Goal: Task Accomplishment & Management: Use online tool/utility

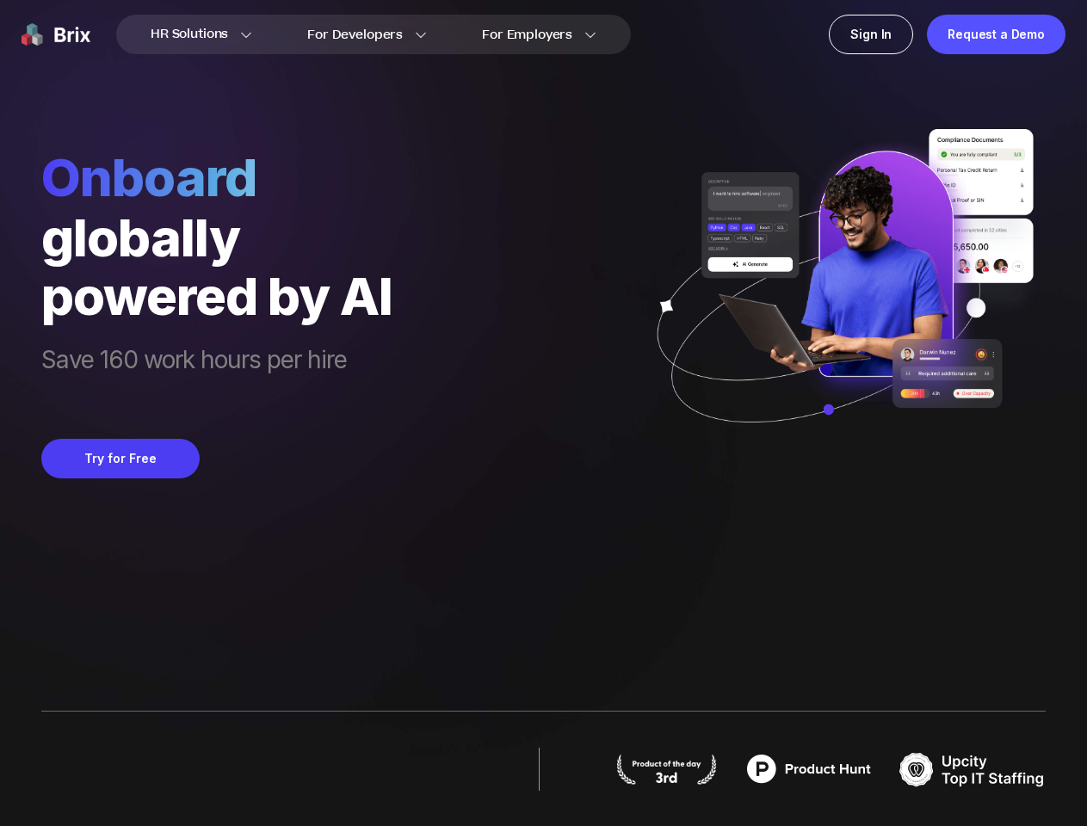
click at [543, 413] on div "Onboard globally powered by AI Save 160 work hours per hire Try for Free" at bounding box center [543, 239] width 1004 height 479
click at [996, 34] on div "Request a Demo" at bounding box center [996, 35] width 139 height 40
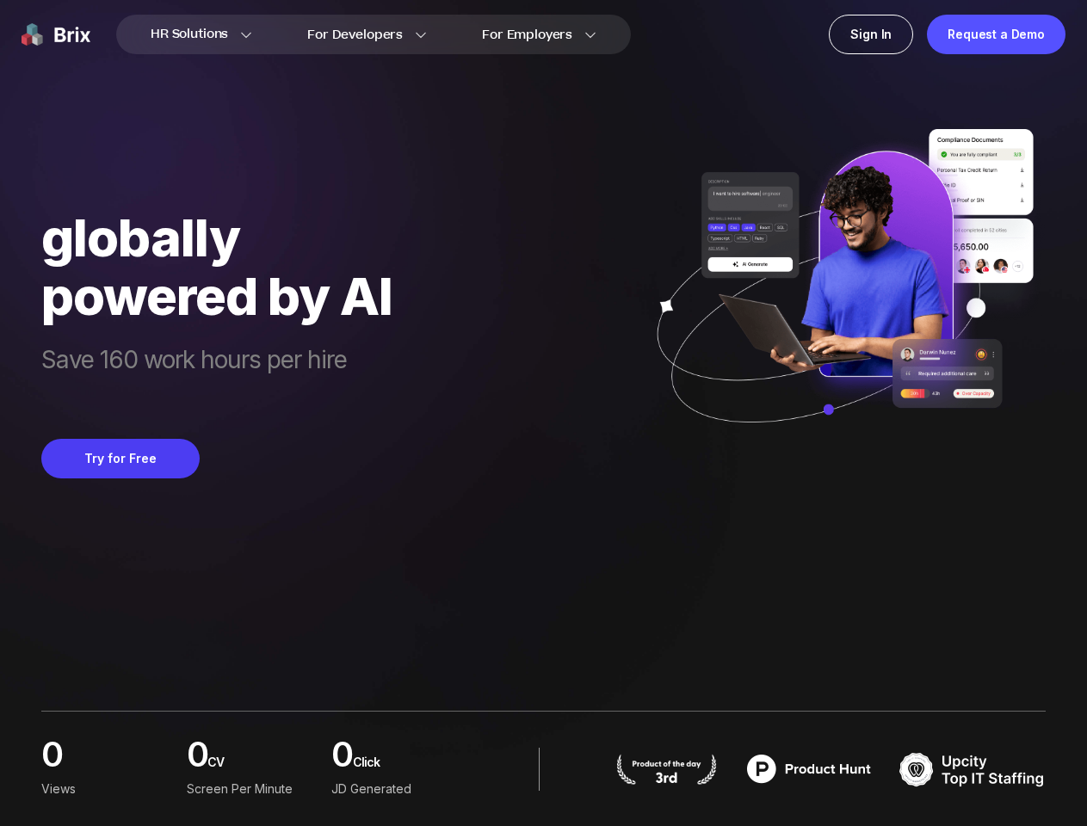
click at [120, 459] on button "Try for Free" at bounding box center [120, 459] width 158 height 40
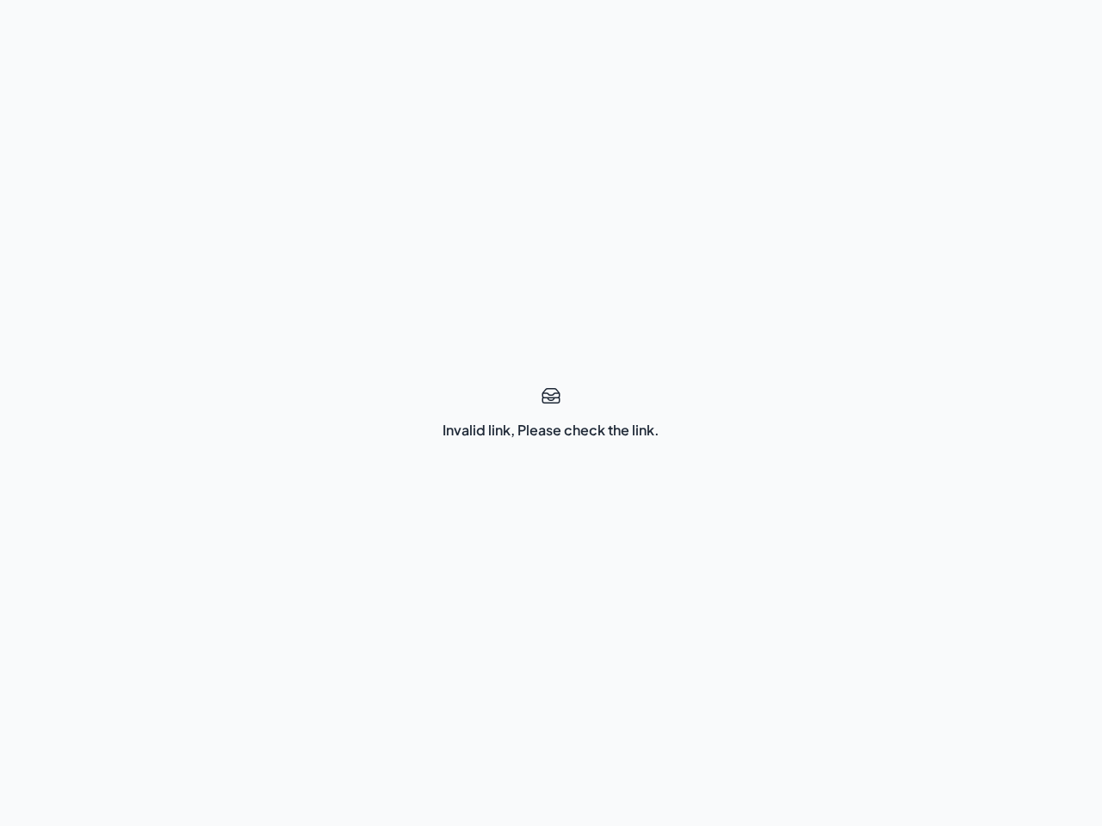
click at [551, 413] on div "Invalid link, Please check the link." at bounding box center [551, 413] width 1102 height 826
